Goal: Task Accomplishment & Management: Complete application form

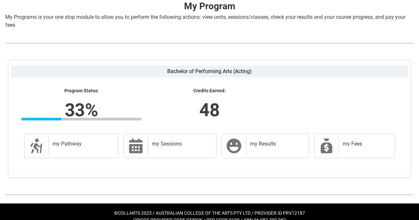
scroll to position [141, 0]
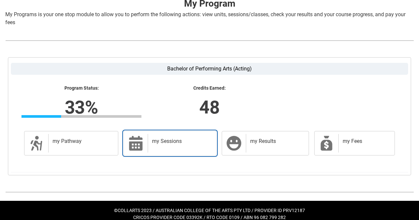
click at [158, 146] on div "my Sessions" at bounding box center [181, 143] width 66 height 18
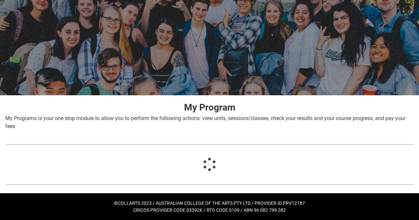
scroll to position [38, 0]
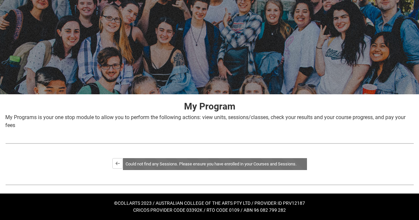
click at [141, 158] on div "Could not find any Sessions. Please ensure you have enrolled in your Courses an…" at bounding box center [215, 164] width 184 height 12
click at [118, 163] on button "Back" at bounding box center [117, 163] width 11 height 11
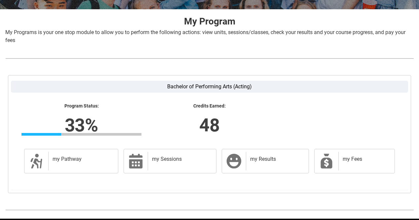
scroll to position [148, 0]
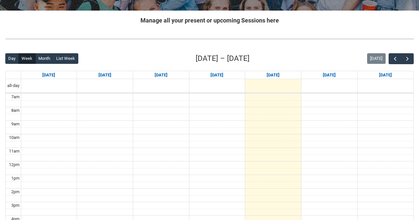
scroll to position [122, 0]
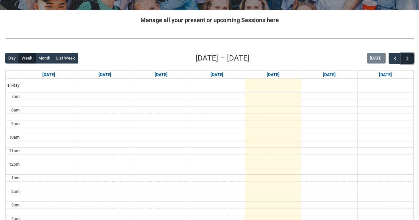
click at [408, 59] on span "button" at bounding box center [407, 58] width 7 height 7
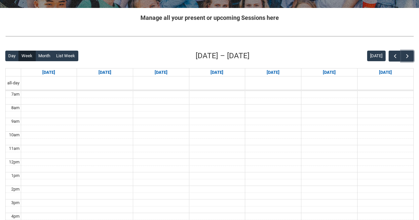
scroll to position [123, 0]
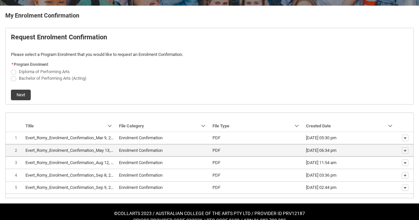
scroll to position [127, 0]
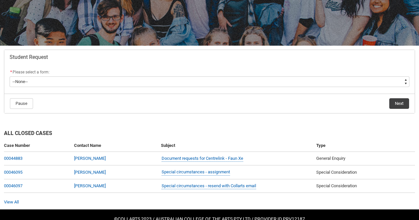
scroll to position [102, 0]
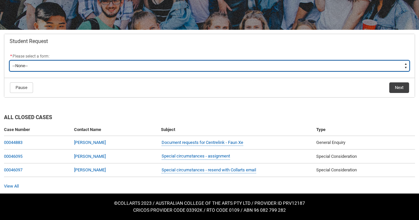
click at [191, 64] on select "--None-- Academic Transcript Application to Appeal Assignment Extension Change …" at bounding box center [210, 65] width 400 height 11
type lightning-select "Enrolment_Variation_Choice"
click at [10, 60] on select "--None-- Academic Transcript Application to Appeal Assignment Extension Change …" at bounding box center [210, 65] width 400 height 11
select select "Enrolment_Variation_Choice"
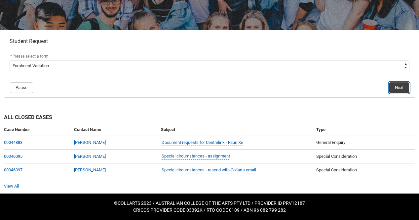
click at [400, 90] on button "Next" at bounding box center [399, 87] width 20 height 11
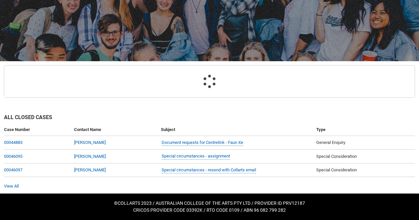
scroll to position [70, 0]
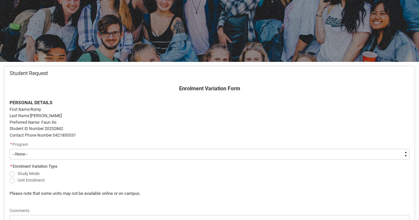
click at [133, 158] on select "--None-- Bachelor of Performing Arts (Acting)" at bounding box center [210, 154] width 400 height 11
type lightning-select "recordPicklist_ProgramEnrollment.a0jOZ000006MdvJYAS"
click at [10, 149] on select "--None-- Bachelor of Performing Arts (Acting)" at bounding box center [210, 154] width 400 height 11
select select "recordPicklist_ProgramEnrollment.a0jOZ000006MdvJYAS"
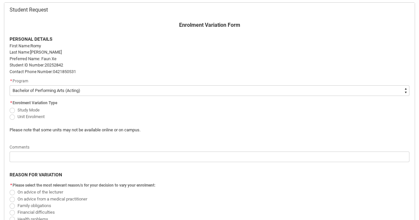
scroll to position [134, 0]
click at [25, 115] on span "Unit Enrolment" at bounding box center [30, 115] width 27 height 5
click at [10, 112] on input "Unit Enrolment" at bounding box center [9, 112] width 0 height 0
radio input "true"
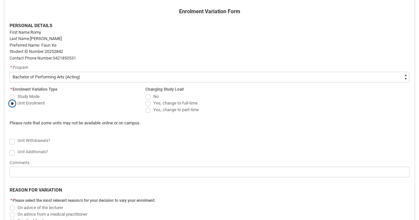
scroll to position [148, 0]
click at [148, 94] on span "Redu_Student_Request flow" at bounding box center [147, 95] width 5 height 5
click at [145, 92] on input "No" at bounding box center [145, 92] width 0 height 0
radio input "true"
click at [12, 153] on span "Redu_Student_Request flow" at bounding box center [12, 151] width 5 height 5
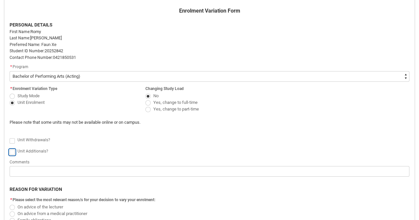
click at [10, 148] on input "Redu_Student_Request flow" at bounding box center [9, 148] width 0 height 0
type lightning-input "true"
checkbox input "true"
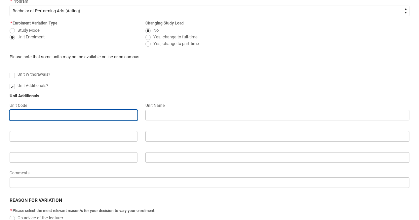
click at [48, 118] on input "Redu_Student_Request flow" at bounding box center [74, 115] width 128 height 11
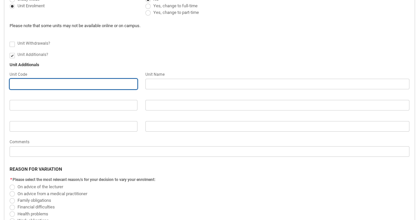
scroll to position [245, 0]
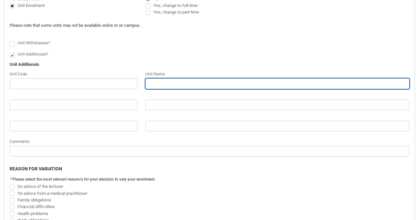
click at [183, 84] on input "Redu_Student_Request flow" at bounding box center [277, 83] width 264 height 11
type lightning-primitive-input-simple "A"
type input "A"
type lightning-primitive-input-simple "Ac"
type input "Ac"
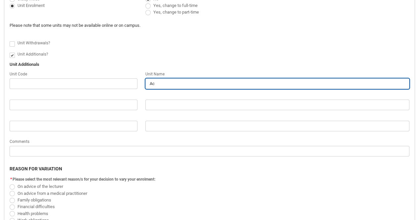
type lightning-primitive-input-simple "Act"
type input "Act"
type lightning-primitive-input-simple "Acti"
type input "Acti"
type lightning-primitive-input-simple "Actin"
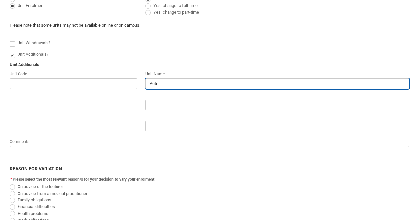
type input "Actin"
type lightning-primitive-input-simple "Actin"
type input "Actin"
type lightning-primitive-input-simple "Actin"
type input "Actin"
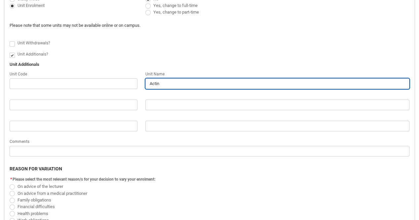
type lightning-primitive-input-simple "Acting"
type input "Acting"
type lightning-primitive-input-simple "Acting"
type input "Acting"
type lightning-primitive-input-simple "Acting S"
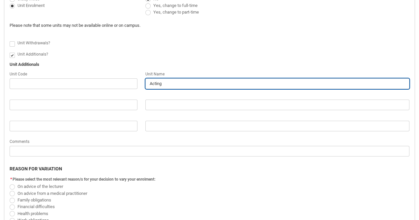
type input "Acting S"
type lightning-primitive-input-simple "Acting St"
type input "Acting St"
type lightning-primitive-input-simple "Acting Stu"
type input "Acting Stu"
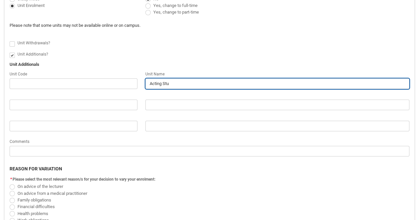
type lightning-primitive-input-simple "Acting Stud"
type input "Acting Stud"
type lightning-primitive-input-simple "Acting Studi"
type input "Acting Studi"
type lightning-primitive-input-simple "Acting Studio"
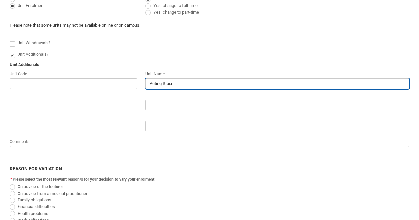
type input "Acting Studio"
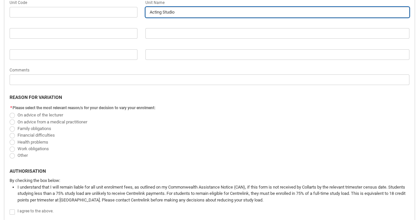
scroll to position [317, 0]
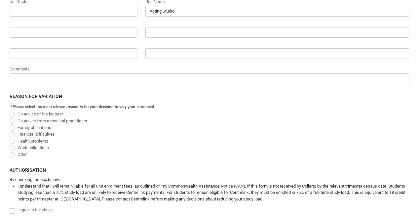
click at [42, 114] on span "On advice of the lecturer" at bounding box center [40, 113] width 46 height 5
click at [10, 110] on input "On advice of the lecturer" at bounding box center [9, 110] width 0 height 0
radio input "true"
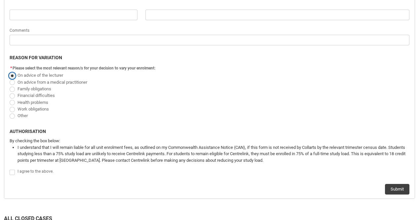
scroll to position [359, 0]
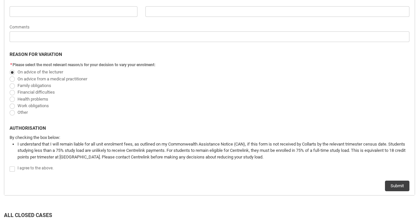
click at [11, 166] on span "Redu_Student_Request flow" at bounding box center [12, 168] width 5 height 5
click at [10, 165] on input "Redu_Student_Request flow" at bounding box center [9, 165] width 0 height 0
type lightning-input "true"
checkbox input "true"
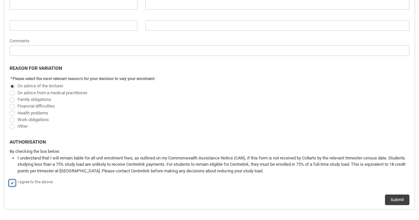
scroll to position [346, 0]
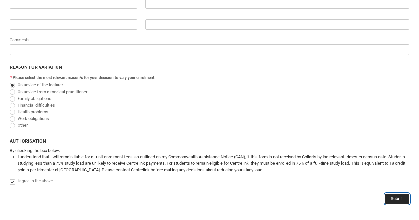
click at [396, 201] on button "Submit" at bounding box center [397, 198] width 24 height 11
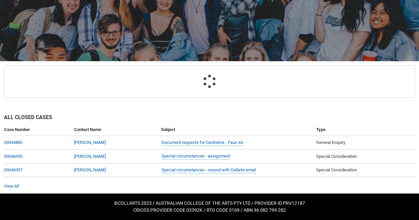
scroll to position [70, 0]
